Goal: Task Accomplishment & Management: Manage account settings

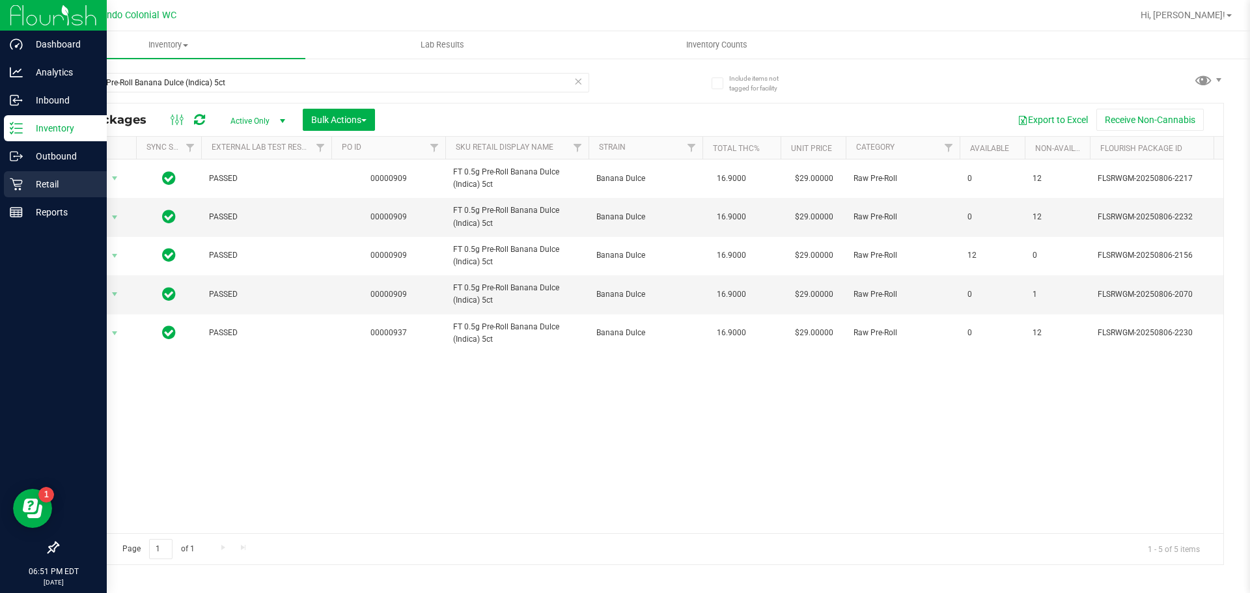
click at [21, 183] on icon at bounding box center [16, 184] width 12 height 12
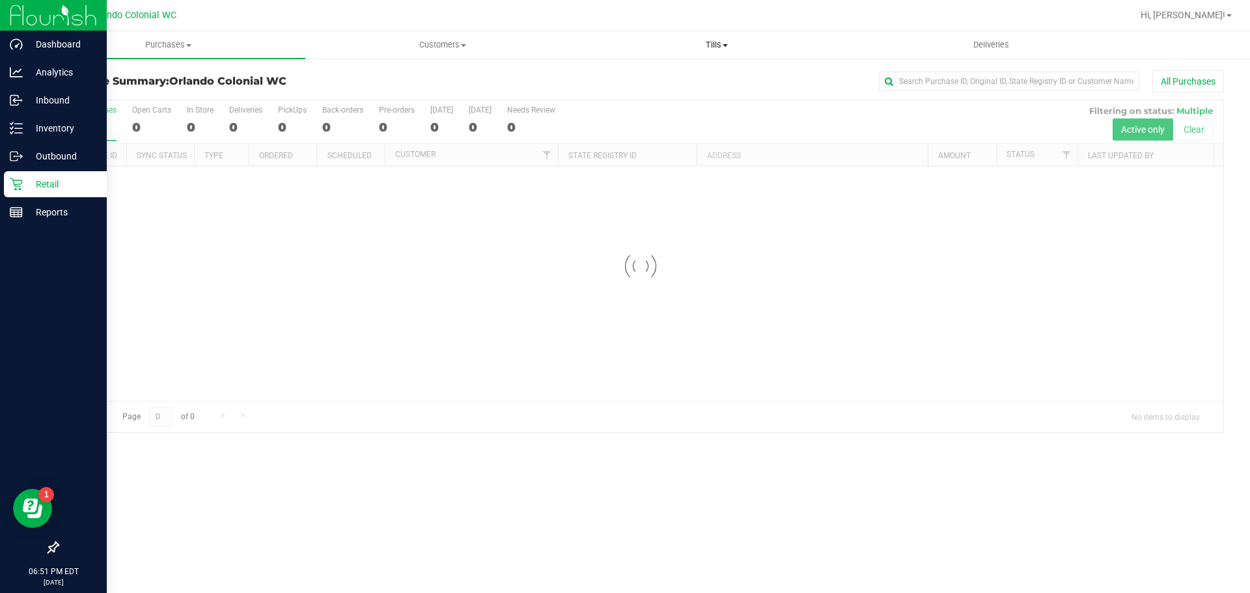
click at [724, 42] on span "Tills" at bounding box center [716, 45] width 273 height 12
click at [674, 75] on li "Manage tills" at bounding box center [716, 79] width 274 height 16
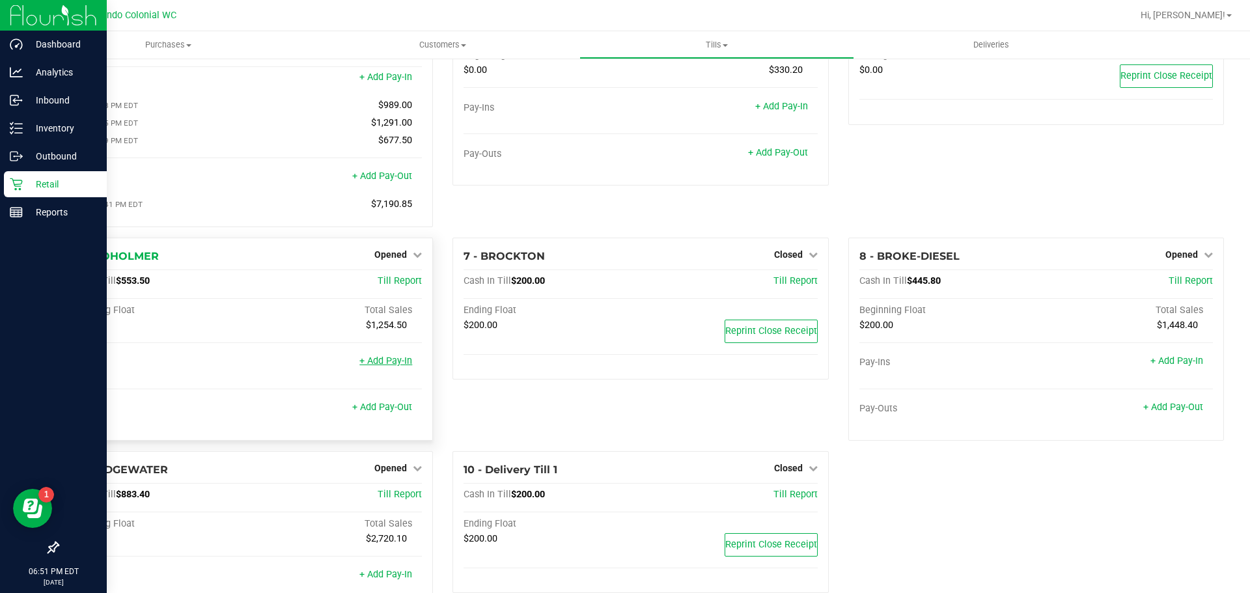
scroll to position [176, 0]
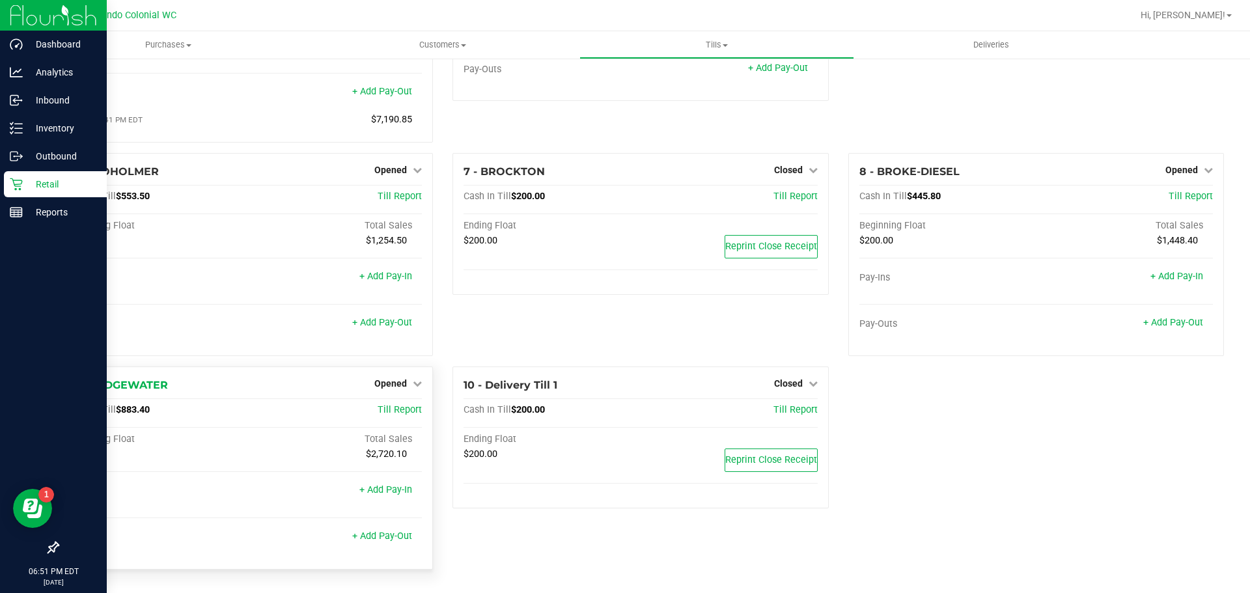
click at [379, 391] on div "9 - BRIDGEWATER Opened Close Till" at bounding box center [244, 386] width 353 height 16
click at [388, 384] on span "Opened" at bounding box center [390, 383] width 33 height 10
click at [376, 411] on link "Close Till" at bounding box center [392, 410] width 35 height 10
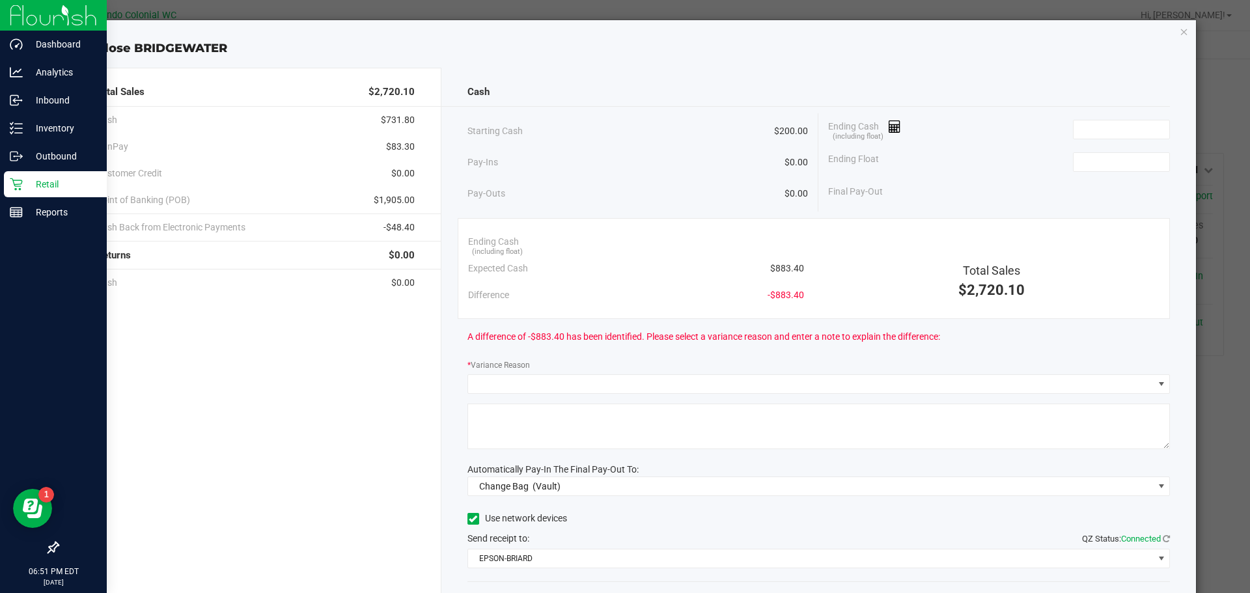
click at [784, 268] on span "$883.40" at bounding box center [787, 269] width 34 height 14
copy span "883.40"
click at [1131, 119] on div "Ending Cash (including float)" at bounding box center [999, 129] width 342 height 33
click at [1129, 121] on input at bounding box center [1121, 129] width 96 height 18
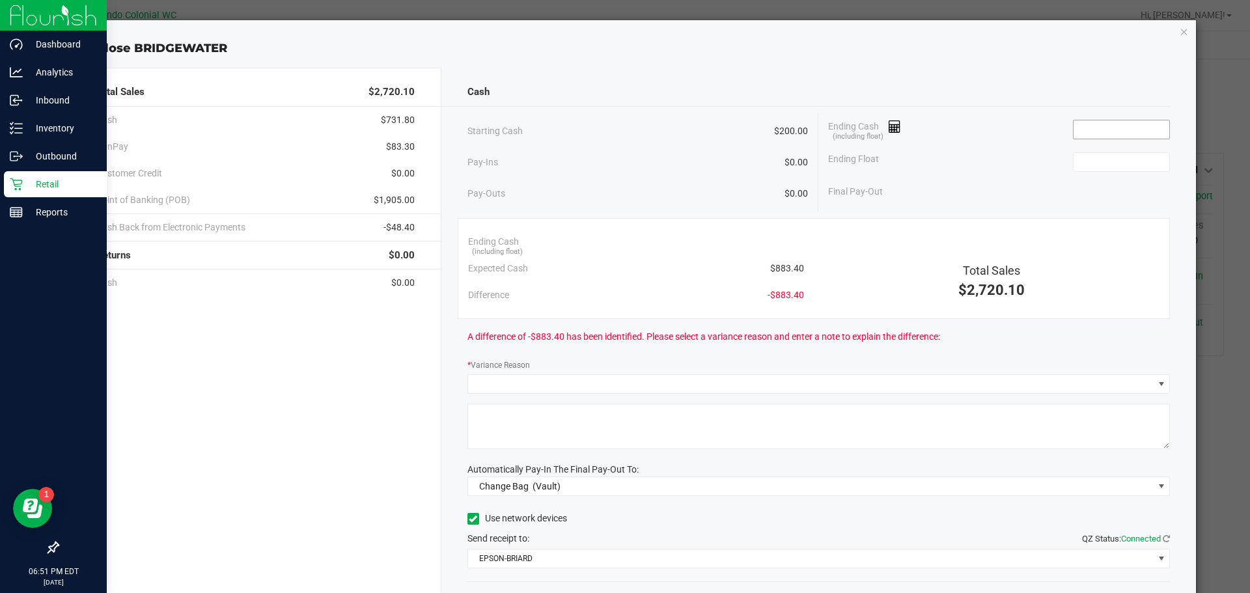
click at [1114, 130] on input at bounding box center [1121, 129] width 96 height 18
paste input "883.4"
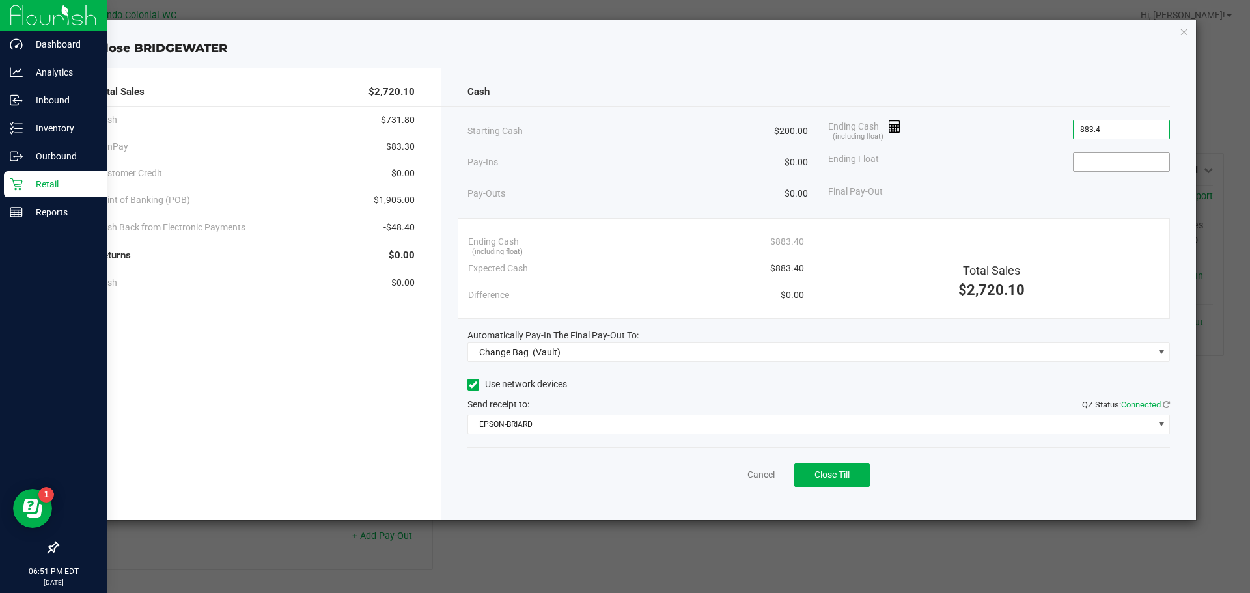
type input "$883.40"
click at [1110, 158] on input at bounding box center [1121, 162] width 96 height 18
type input "$200.00"
drag, startPoint x: 1049, startPoint y: 98, endPoint x: 1041, endPoint y: 95, distance: 8.2
click at [1049, 98] on div "Cash" at bounding box center [818, 92] width 703 height 28
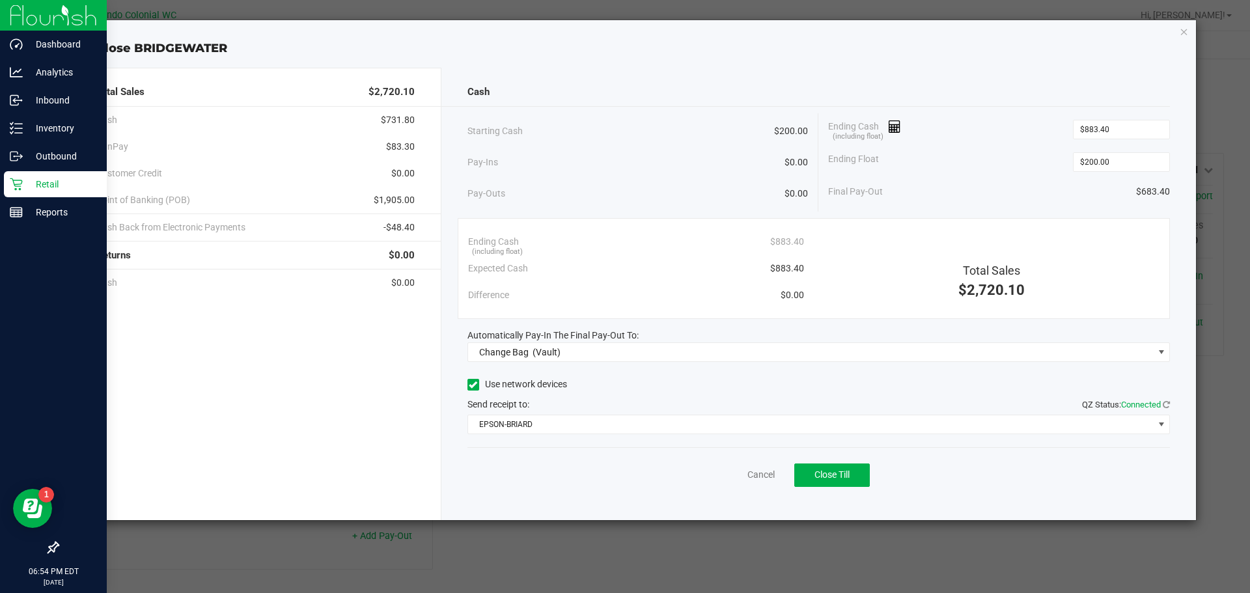
click at [697, 338] on div "Automatically Pay-In The Final Pay-Out To:" at bounding box center [818, 336] width 703 height 14
click at [683, 350] on span "Change Bag (Vault)" at bounding box center [810, 352] width 685 height 18
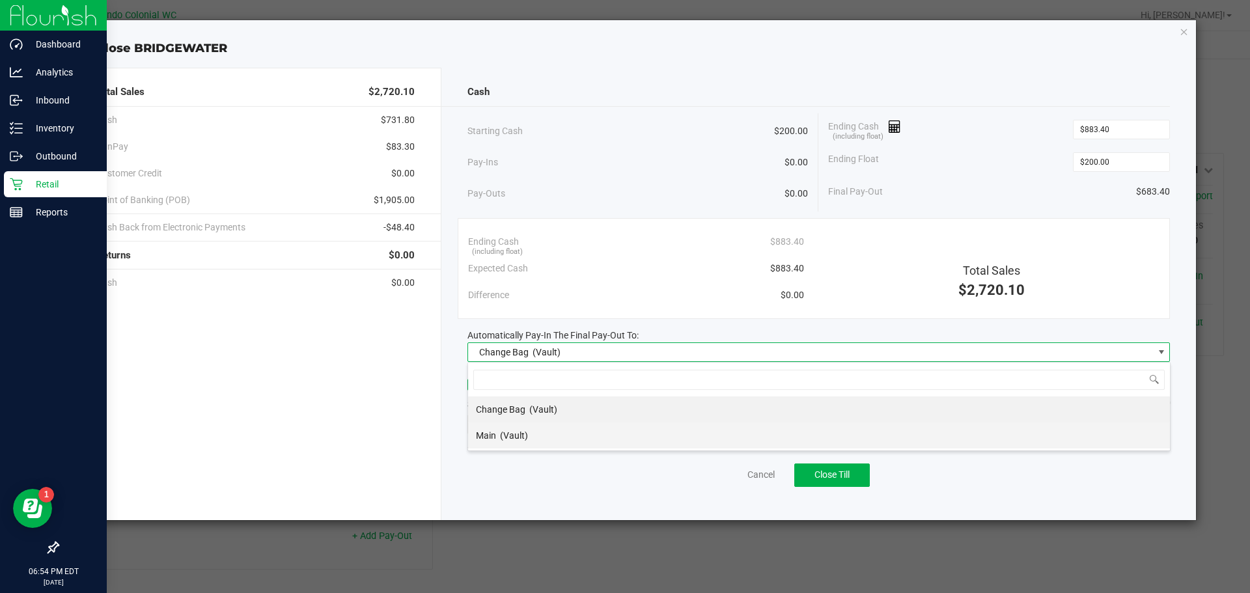
scroll to position [20, 702]
click at [525, 439] on span "(Vault)" at bounding box center [514, 435] width 28 height 10
click at [676, 418] on span "EPSON-BRIARD" at bounding box center [810, 424] width 685 height 18
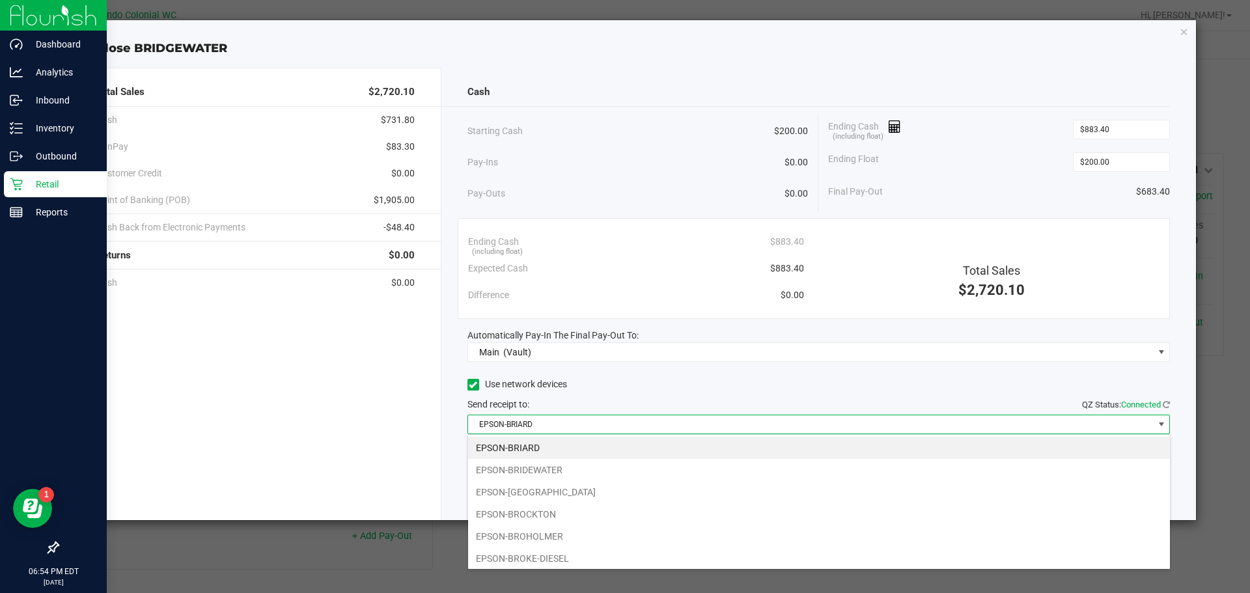
click at [556, 500] on li "EPSON-[GEOGRAPHIC_DATA]" at bounding box center [819, 492] width 702 height 22
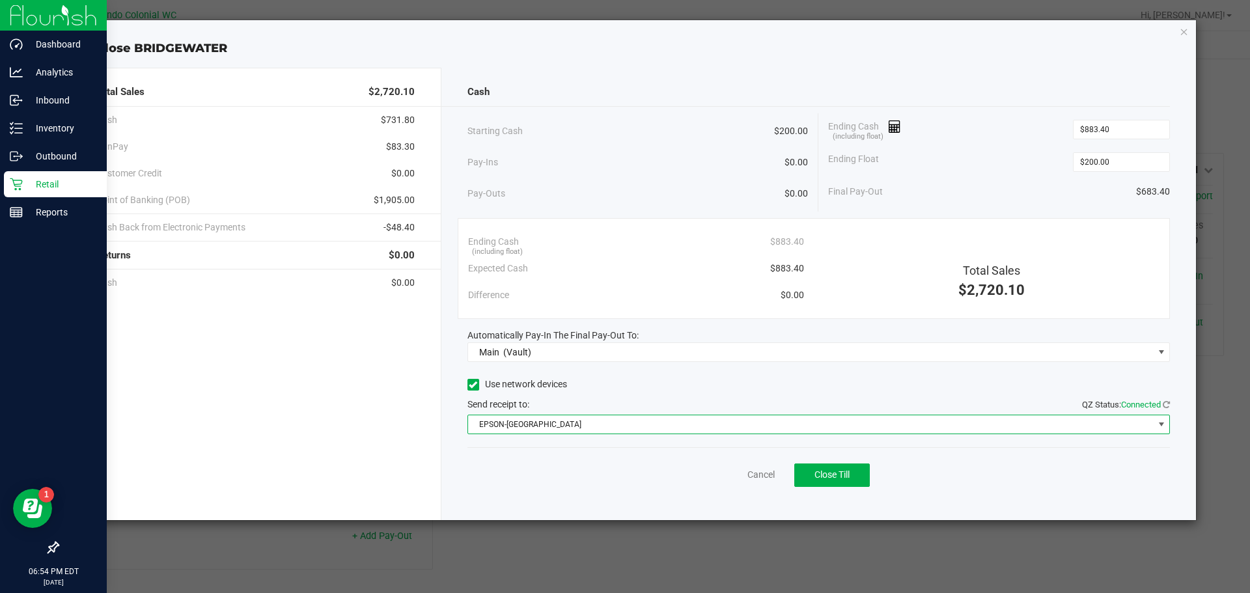
click at [814, 459] on div "Cancel Close Till" at bounding box center [818, 472] width 703 height 50
click at [820, 478] on span "Close Till" at bounding box center [831, 474] width 35 height 10
click at [733, 471] on link "Dismiss" at bounding box center [732, 475] width 31 height 14
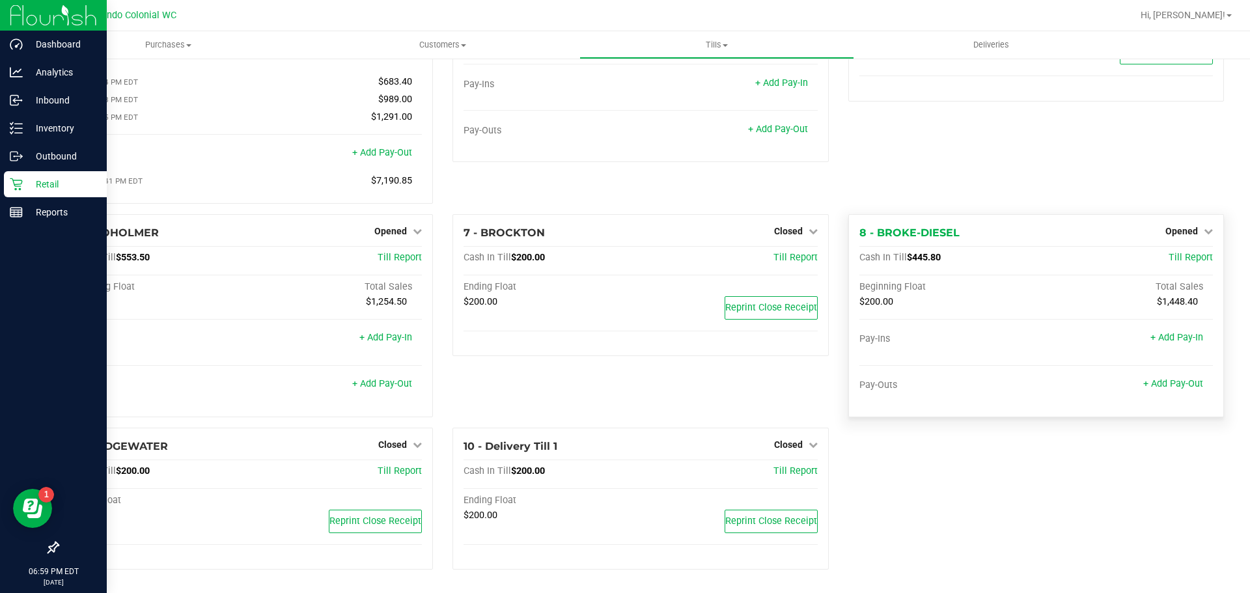
scroll to position [0, 0]
